Goal: Task Accomplishment & Management: Manage account settings

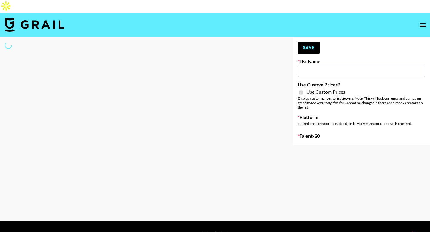
type input "Grace Club"
checkbox input "true"
select select "Brand"
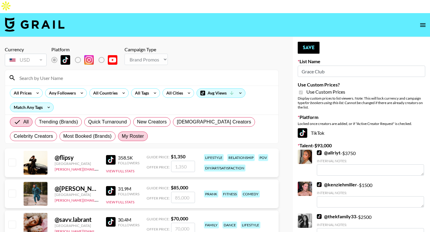
click at [130, 133] on span "My Roster" at bounding box center [133, 136] width 22 height 7
click at [122, 136] on input "My Roster" at bounding box center [122, 136] width 0 height 0
radio input "true"
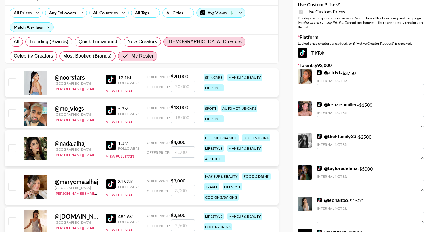
scroll to position [66, 0]
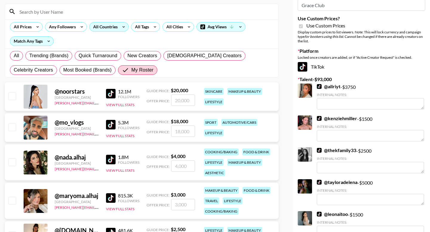
click at [112, 22] on div "All Countries" at bounding box center [104, 26] width 29 height 9
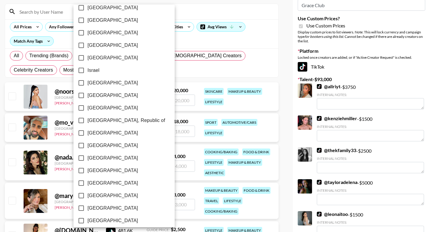
scroll to position [464, 0]
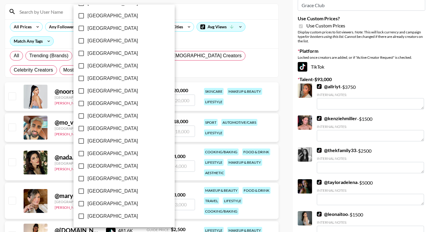
click at [95, 204] on span "[GEOGRAPHIC_DATA]" at bounding box center [112, 203] width 50 height 7
click at [87, 204] on input "[GEOGRAPHIC_DATA]" at bounding box center [81, 204] width 13 height 13
checkbox input "true"
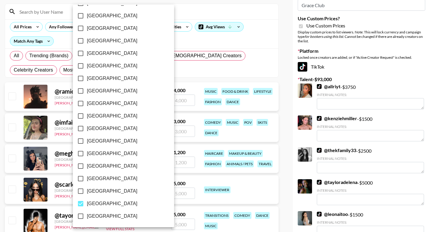
click at [2, 120] on div at bounding box center [215, 116] width 430 height 232
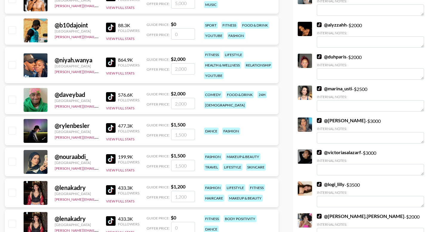
scroll to position [289, 0]
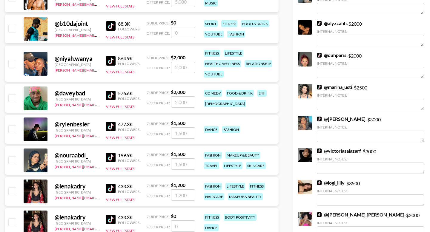
click at [12, 156] on input "checkbox" at bounding box center [11, 159] width 7 height 7
checkbox input "true"
type input "1500"
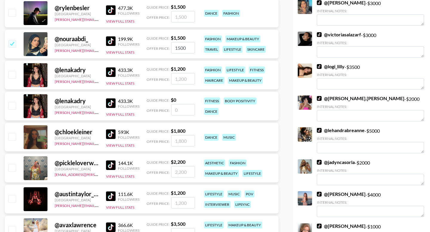
scroll to position [408, 0]
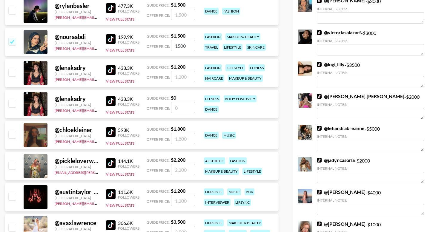
click at [13, 162] on input "checkbox" at bounding box center [11, 165] width 7 height 7
checkbox input "true"
type input "2200"
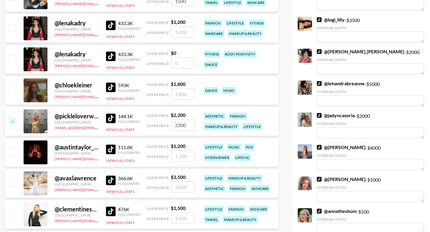
scroll to position [472, 0]
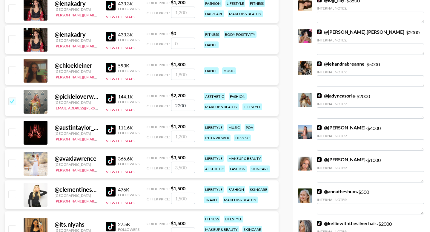
click at [13, 160] on input "checkbox" at bounding box center [11, 163] width 7 height 7
checkbox input "true"
type input "3500"
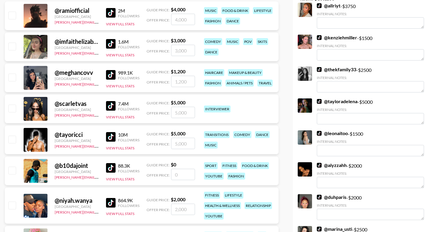
scroll to position [0, 0]
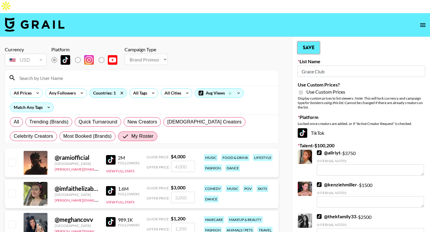
click at [310, 42] on button "Save" at bounding box center [308, 48] width 22 height 12
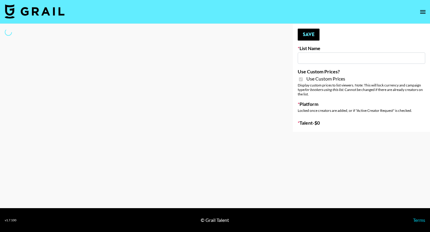
type input "D&B"
checkbox input "true"
select select "Brand"
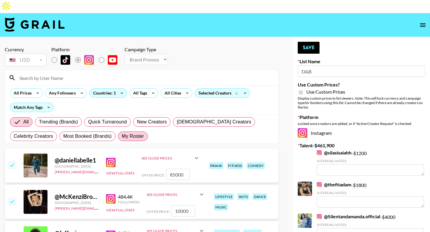
click at [130, 133] on span "My Roster" at bounding box center [133, 136] width 22 height 7
click at [122, 136] on input "My Roster" at bounding box center [122, 136] width 0 height 0
radio input "true"
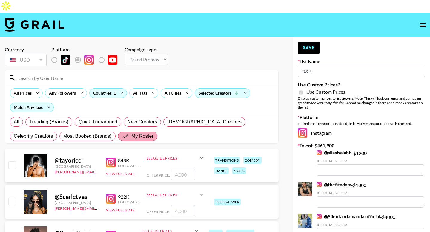
scroll to position [115, 0]
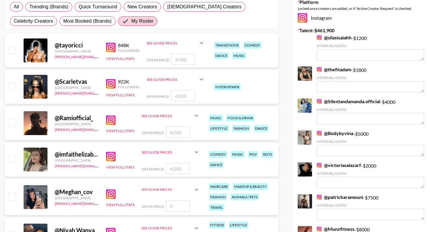
click at [13, 46] on input "checkbox" at bounding box center [11, 49] width 7 height 7
checkbox input "true"
type input "4000"
click at [13, 83] on input "checkbox" at bounding box center [11, 86] width 7 height 7
checkbox input "true"
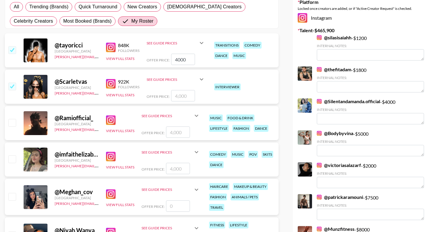
type input "4000"
click at [13, 119] on input "checkbox" at bounding box center [11, 122] width 7 height 7
checkbox input "true"
type input "4000"
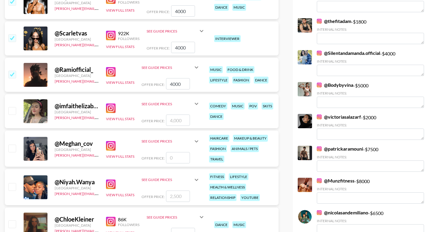
scroll to position [170, 0]
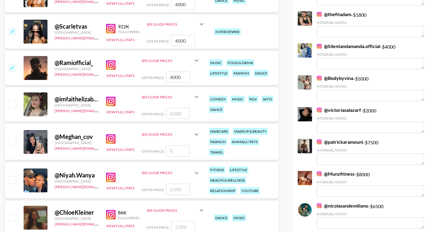
click at [177, 145] on input "number" at bounding box center [178, 150] width 24 height 11
click at [15, 176] on input "checkbox" at bounding box center [11, 179] width 7 height 7
checkbox input "true"
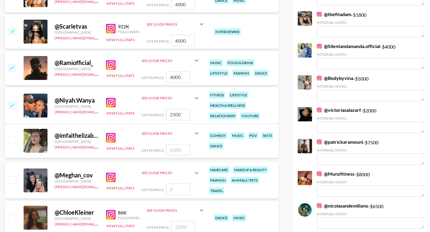
click at [182, 109] on input "2500" at bounding box center [178, 114] width 24 height 11
type input "4"
checkbox input "true"
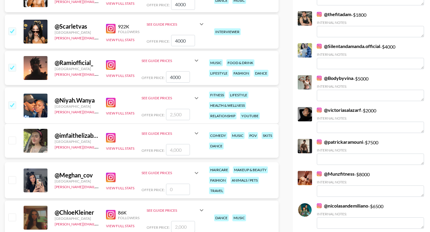
type input "3"
checkbox input "false"
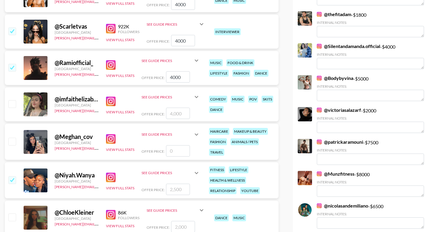
type input "3"
checkbox input "true"
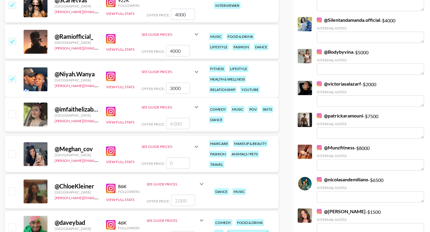
scroll to position [226, 0]
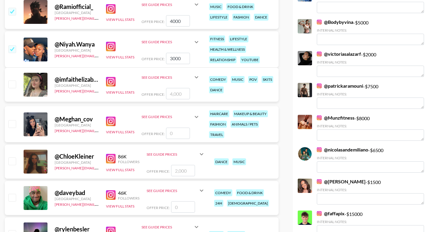
type input "3000"
click at [14, 194] on input "checkbox" at bounding box center [11, 197] width 7 height 7
checkbox input "false"
click at [180, 201] on input "number" at bounding box center [183, 206] width 24 height 11
type input "20"
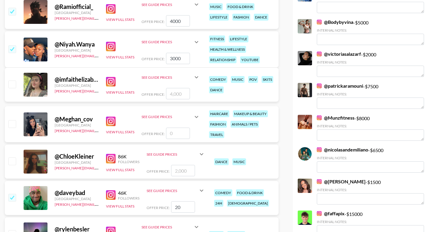
checkbox input "true"
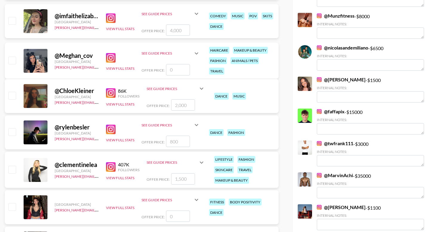
scroll to position [344, 0]
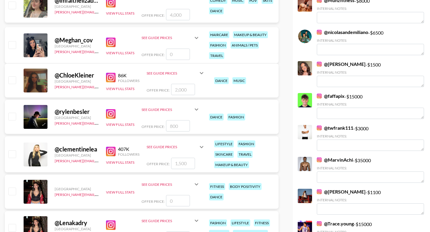
type input "2000"
click at [12, 150] on input "checkbox" at bounding box center [11, 153] width 7 height 7
checkbox input "true"
type input "1500"
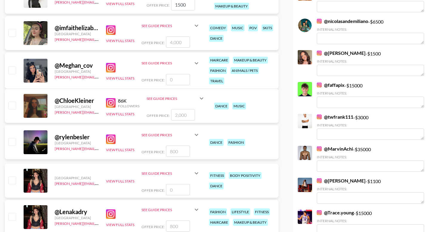
scroll to position [366, 0]
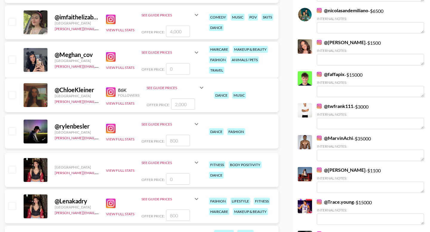
click at [175, 210] on input "number" at bounding box center [178, 215] width 24 height 11
type input "1"
checkbox input "true"
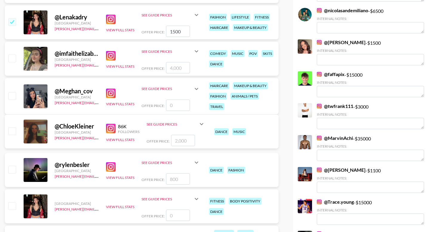
type input "1500"
click at [179, 210] on input "number" at bounding box center [178, 215] width 24 height 11
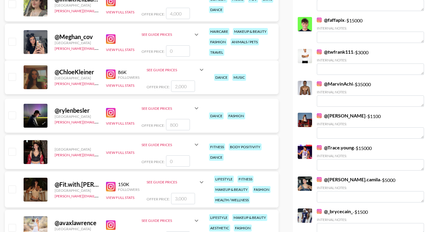
scroll to position [437, 0]
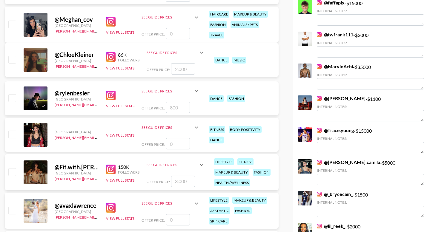
click at [11, 167] on div at bounding box center [11, 172] width 9 height 10
click at [11, 168] on input "checkbox" at bounding box center [11, 171] width 7 height 7
checkbox input "true"
type input "3000"
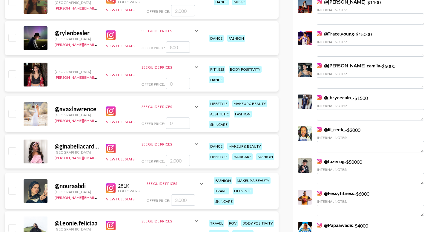
scroll to position [589, 0]
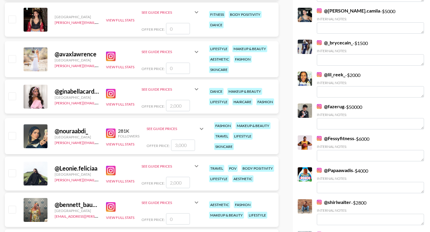
click at [12, 92] on input "checkbox" at bounding box center [11, 95] width 7 height 7
checkbox input "true"
type input "2000"
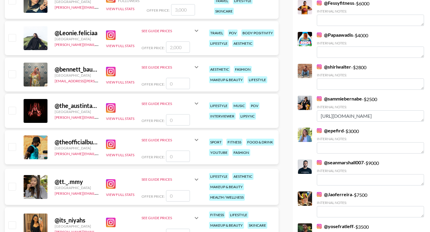
scroll to position [757, 0]
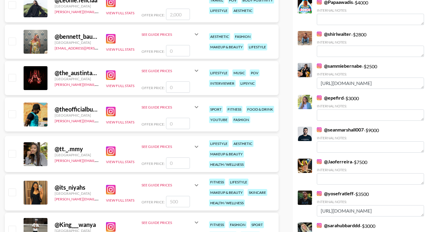
click at [174, 118] on input "number" at bounding box center [178, 123] width 24 height 11
type input "3"
checkbox input "true"
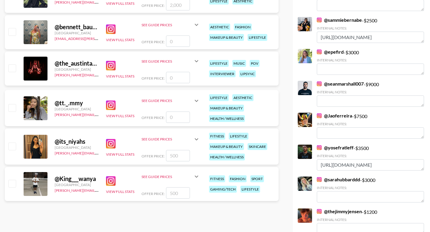
scroll to position [834, 0]
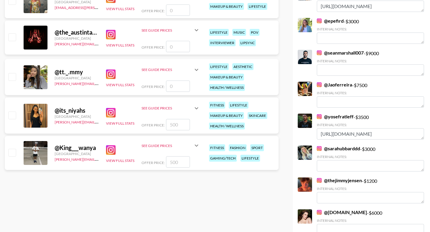
type input "3000"
click at [175, 119] on input "number" at bounding box center [178, 124] width 24 height 11
type input "20"
checkbox input "true"
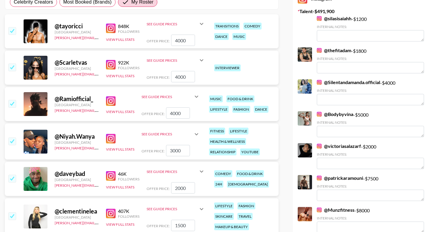
scroll to position [0, 0]
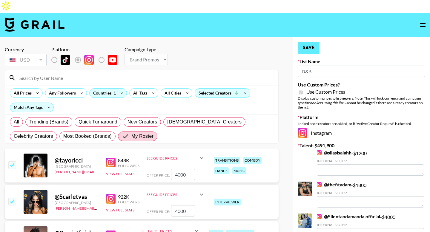
type input "2000"
click at [309, 42] on button "Save" at bounding box center [308, 48] width 22 height 12
radio input "true"
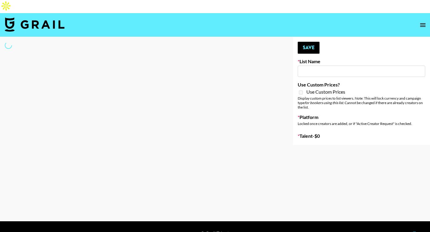
type input "Chicago-based"
select select "Song"
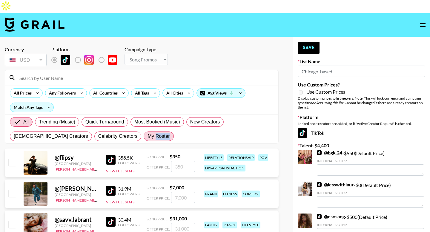
click at [144, 132] on label "My Roster" at bounding box center [159, 137] width 30 height 10
click at [147, 133] on span "My Roster" at bounding box center [158, 136] width 22 height 7
click at [147, 136] on input "My Roster" at bounding box center [147, 136] width 0 height 0
radio input "true"
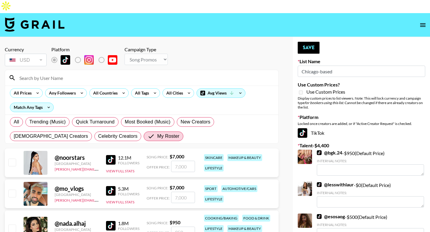
scroll to position [52, 0]
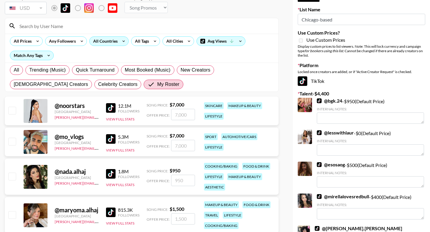
click at [98, 37] on div "All Countries" at bounding box center [104, 41] width 29 height 9
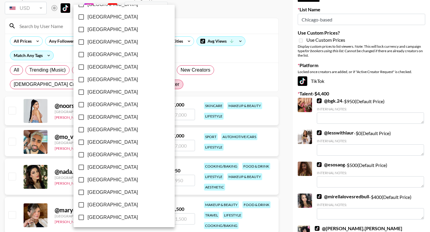
scroll to position [464, 0]
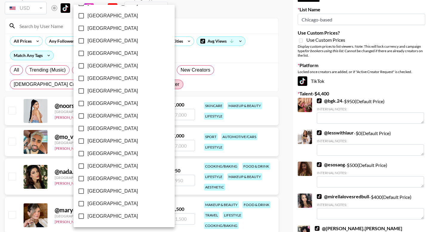
click at [95, 203] on span "[GEOGRAPHIC_DATA]" at bounding box center [112, 203] width 50 height 7
click at [87, 203] on input "[GEOGRAPHIC_DATA]" at bounding box center [81, 204] width 13 height 13
checkbox input "true"
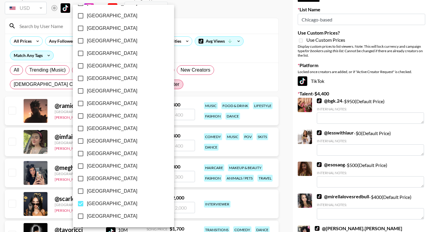
click at [4, 67] on div at bounding box center [215, 116] width 430 height 232
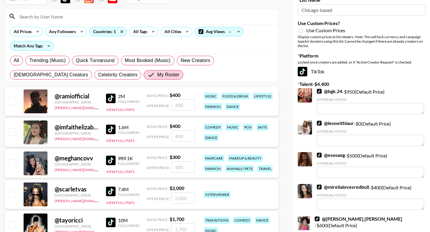
scroll to position [64, 0]
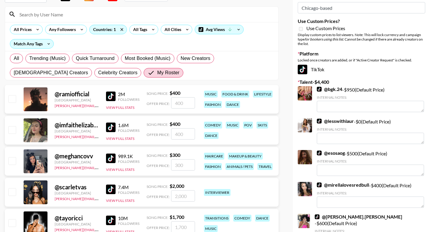
click at [12, 95] on input "checkbox" at bounding box center [11, 98] width 7 height 7
checkbox input "true"
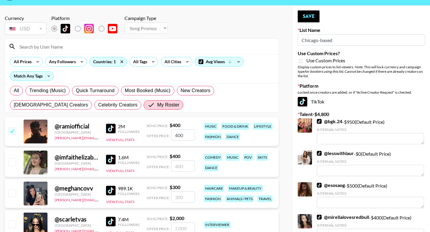
scroll to position [0, 0]
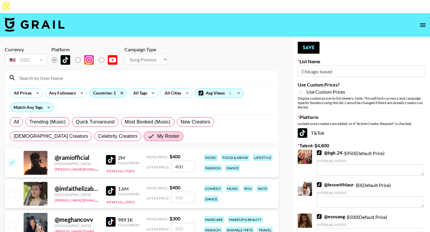
click at [182, 161] on input "400" at bounding box center [183, 166] width 24 height 11
click at [178, 161] on input "400" at bounding box center [183, 166] width 24 height 11
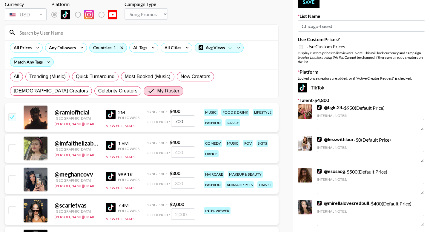
scroll to position [83, 0]
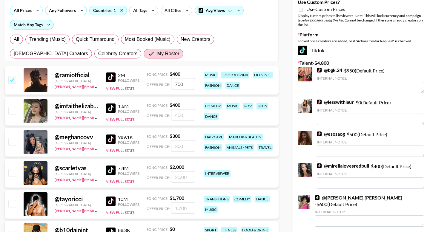
type input "700"
click at [13, 138] on input "checkbox" at bounding box center [11, 141] width 7 height 7
checkbox input "true"
type input "300"
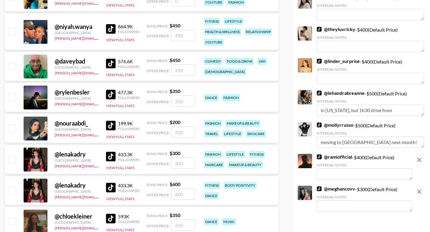
scroll to position [310, 0]
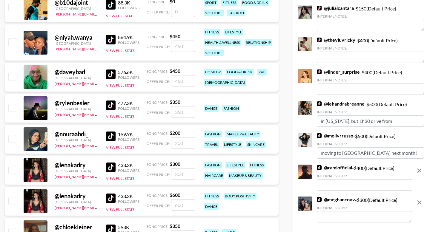
click at [12, 38] on input "checkbox" at bounding box center [11, 41] width 7 height 7
checkbox input "true"
type input "450"
click at [13, 73] on input "checkbox" at bounding box center [11, 76] width 7 height 7
checkbox input "true"
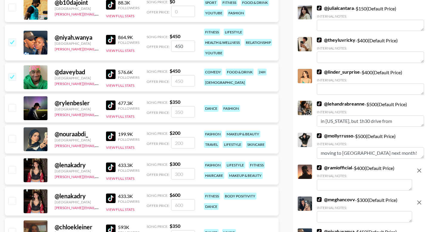
type input "450"
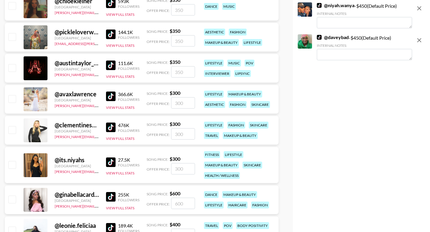
scroll to position [568, 0]
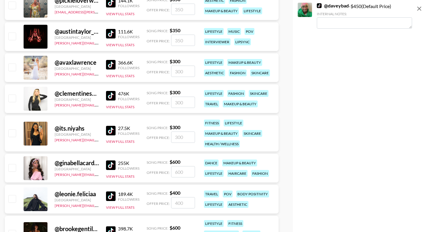
click at [181, 132] on input "number" at bounding box center [183, 137] width 24 height 11
checkbox input "true"
type input "400"
click at [14, 164] on input "checkbox" at bounding box center [11, 167] width 7 height 7
checkbox input "true"
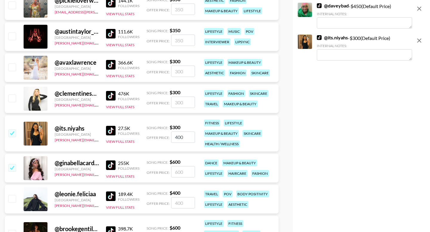
type input "600"
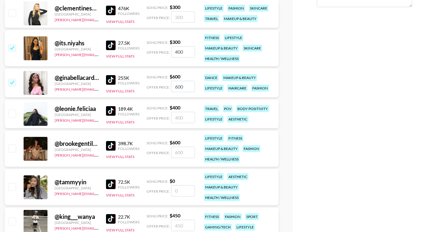
scroll to position [676, 0]
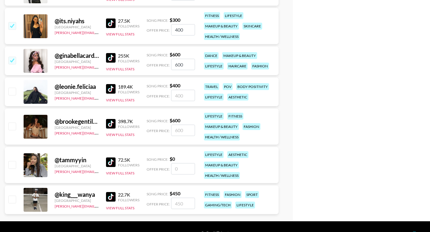
click at [13, 123] on input "checkbox" at bounding box center [11, 126] width 7 height 7
checkbox input "true"
type input "600"
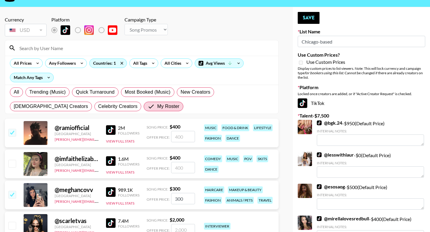
scroll to position [0, 0]
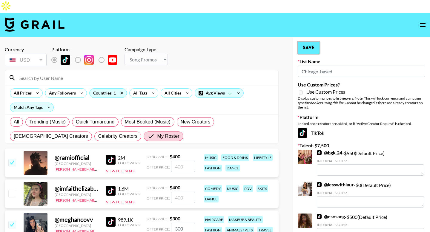
click at [313, 42] on button "Save" at bounding box center [308, 48] width 22 height 12
